Goal: Task Accomplishment & Management: Use online tool/utility

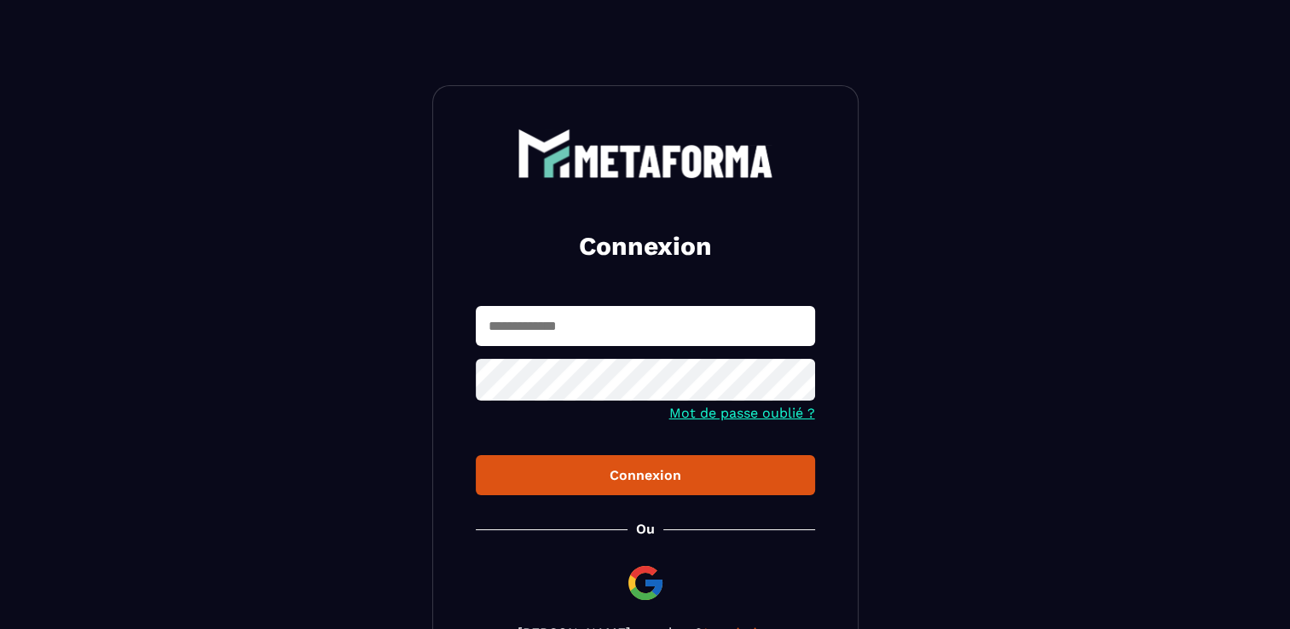
type input "**********"
drag, startPoint x: 0, startPoint y: 0, endPoint x: 614, endPoint y: 475, distance: 776.1
click at [614, 475] on div "Connexion" at bounding box center [645, 475] width 312 height 16
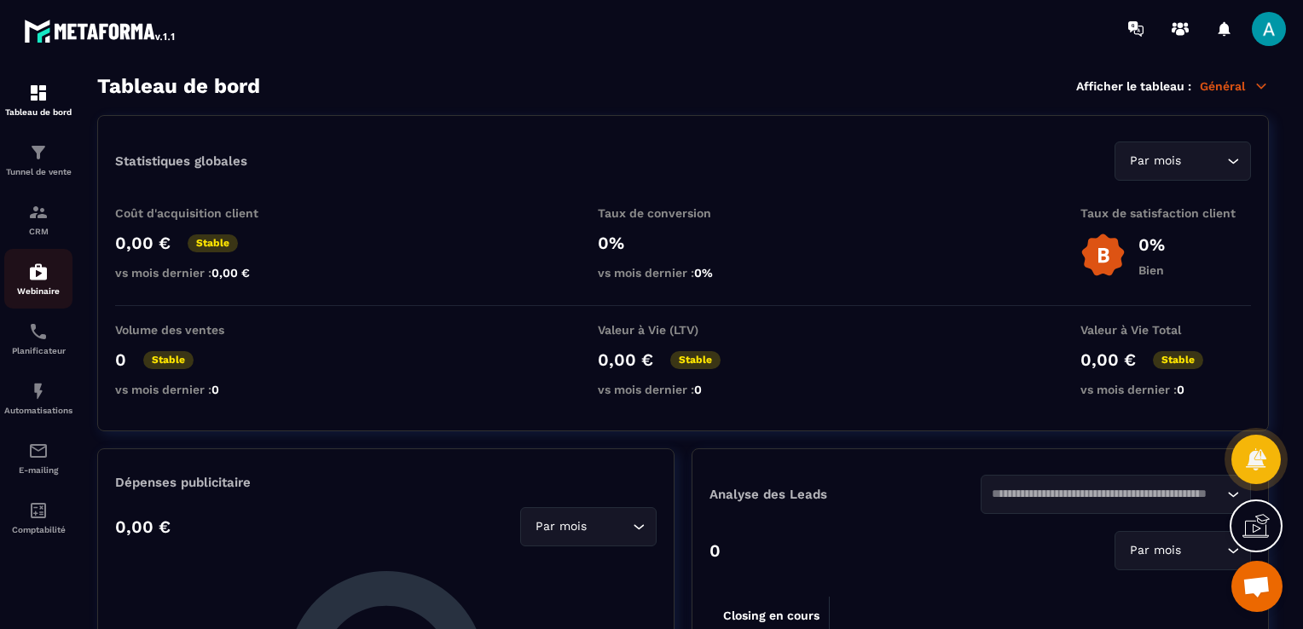
click at [44, 264] on img at bounding box center [38, 272] width 20 height 20
click at [34, 230] on p "CRM" at bounding box center [38, 231] width 68 height 9
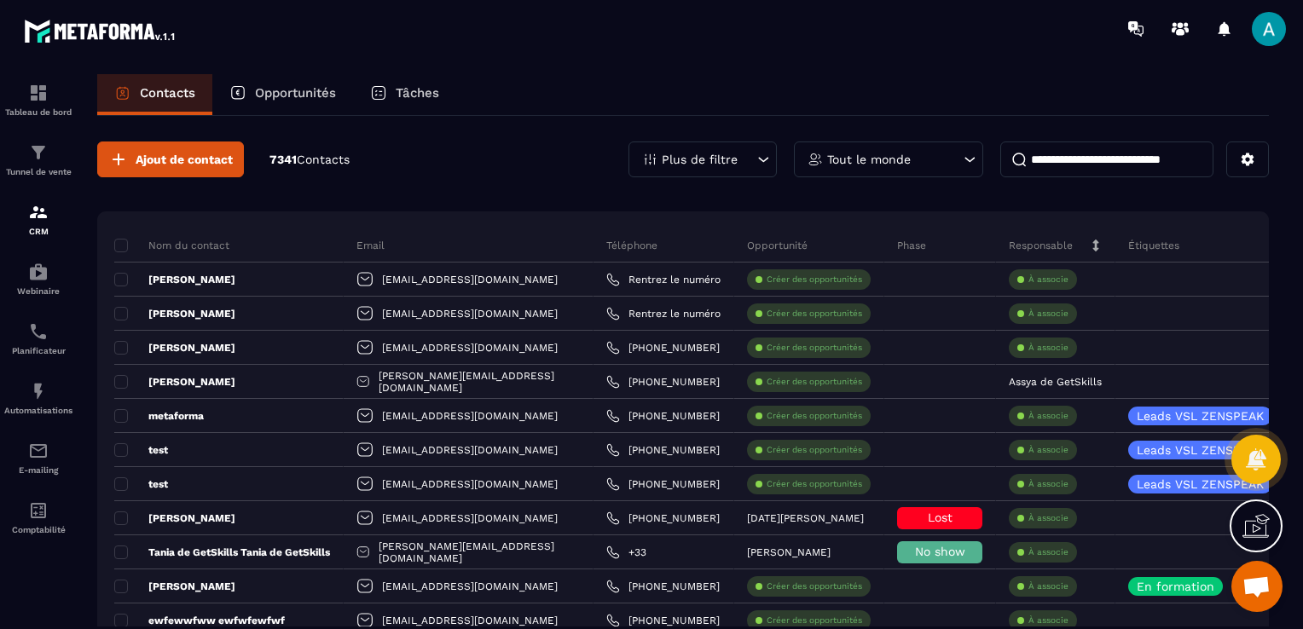
click at [300, 78] on div "Opportunités" at bounding box center [282, 94] width 141 height 41
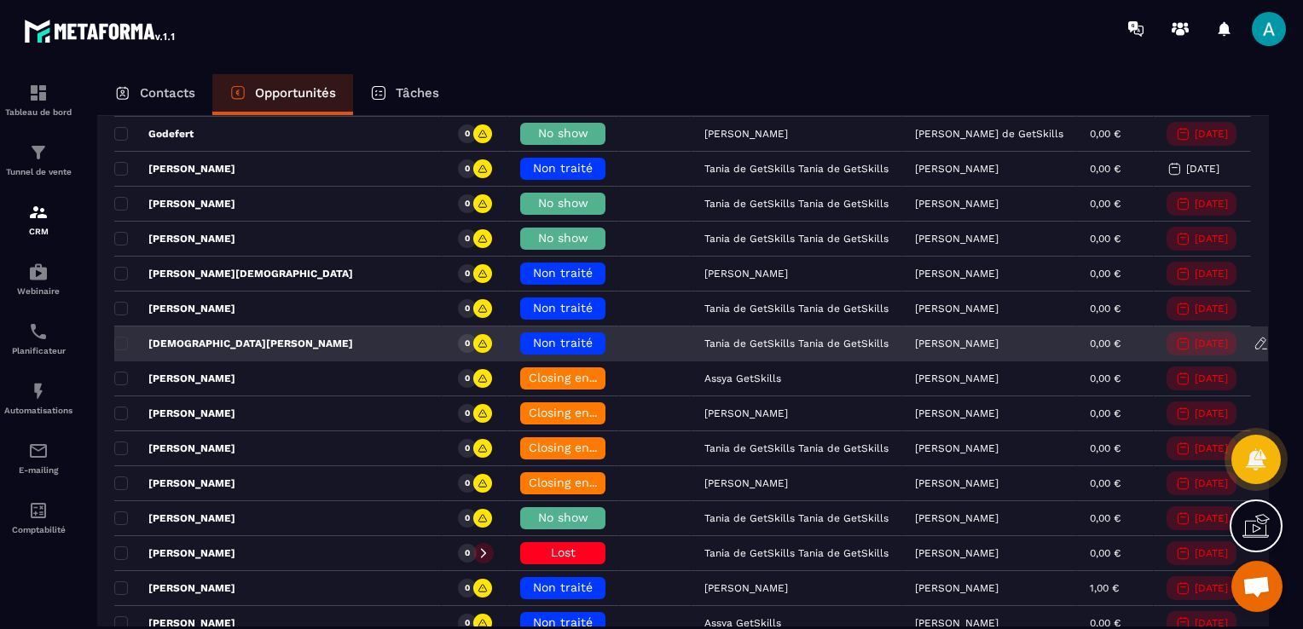
scroll to position [767, 0]
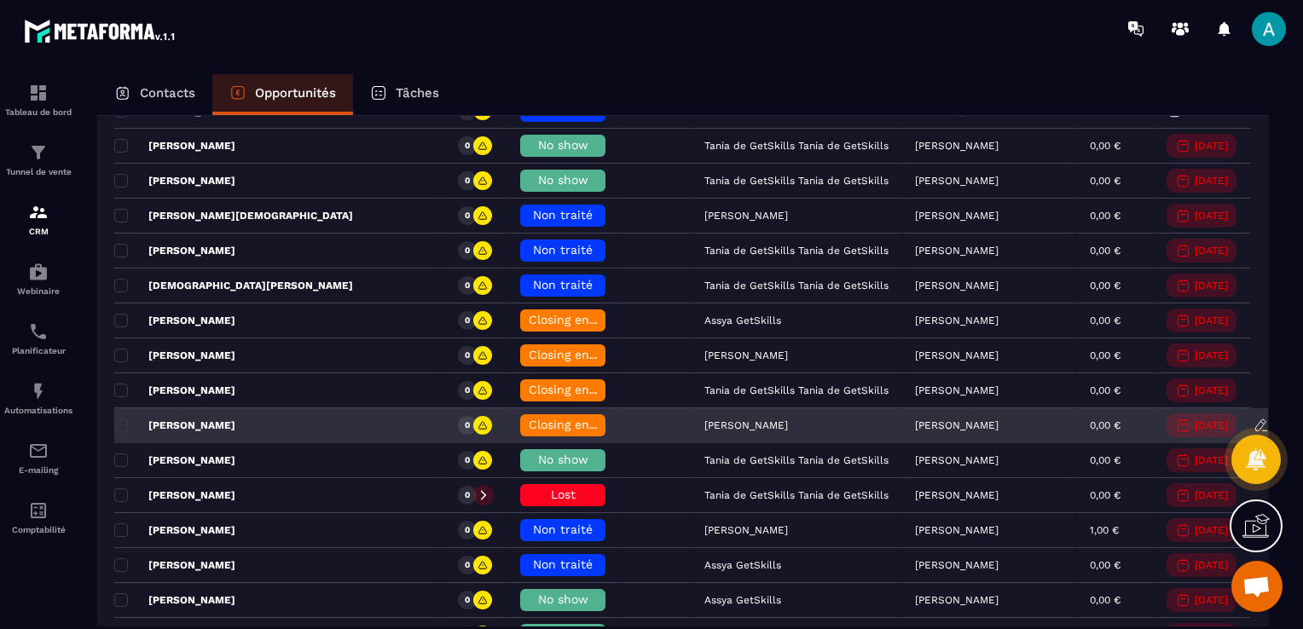
click at [308, 427] on div "[PERSON_NAME]" at bounding box center [277, 426] width 327 height 34
